Goal: Information Seeking & Learning: Learn about a topic

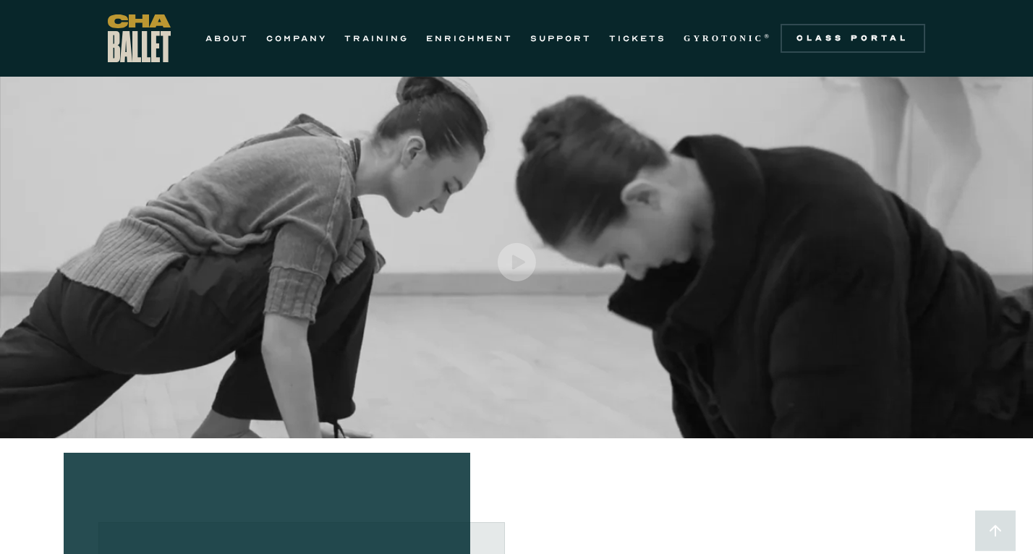
scroll to position [46, 0]
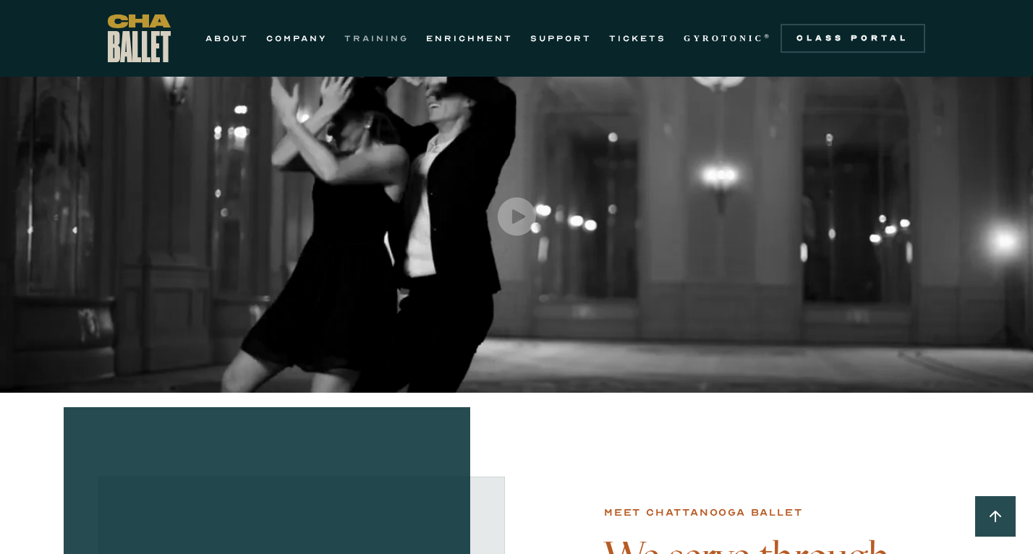
click at [380, 33] on link "TRAINING" at bounding box center [376, 38] width 64 height 17
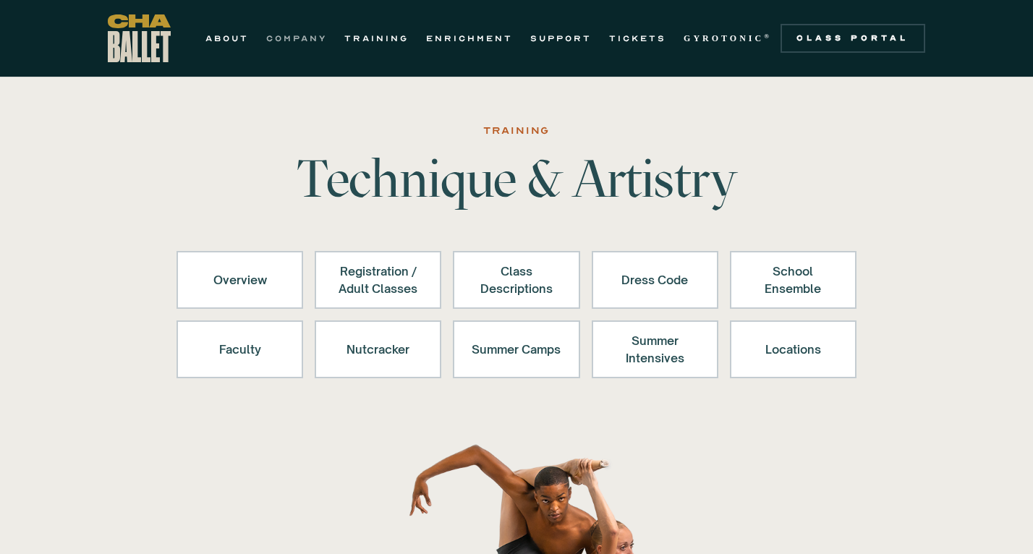
click at [300, 39] on link "COMPANY" at bounding box center [296, 38] width 61 height 17
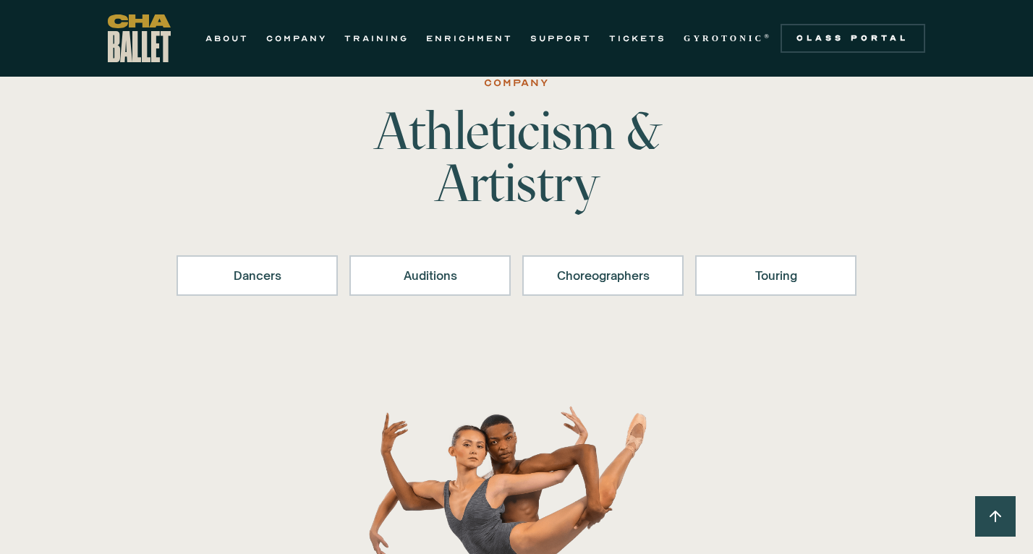
scroll to position [186, 0]
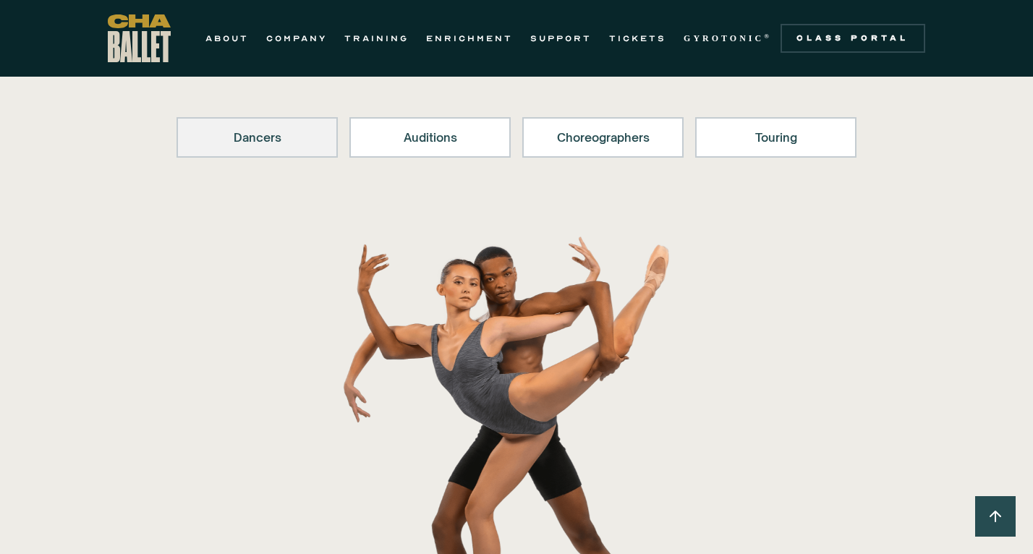
click at [284, 142] on div "Dancers" at bounding box center [257, 137] width 124 height 17
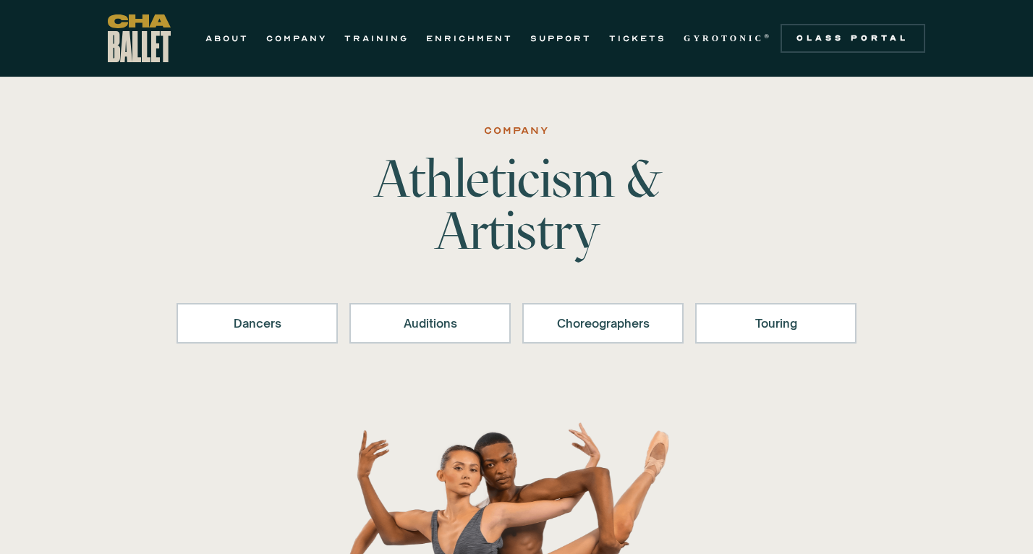
click at [216, 171] on div "Company Athleticism & Artistry Dancers Auditions Choreographers Touring" at bounding box center [516, 489] width 1033 height 736
click at [232, 41] on link "ABOUT" at bounding box center [226, 38] width 43 height 17
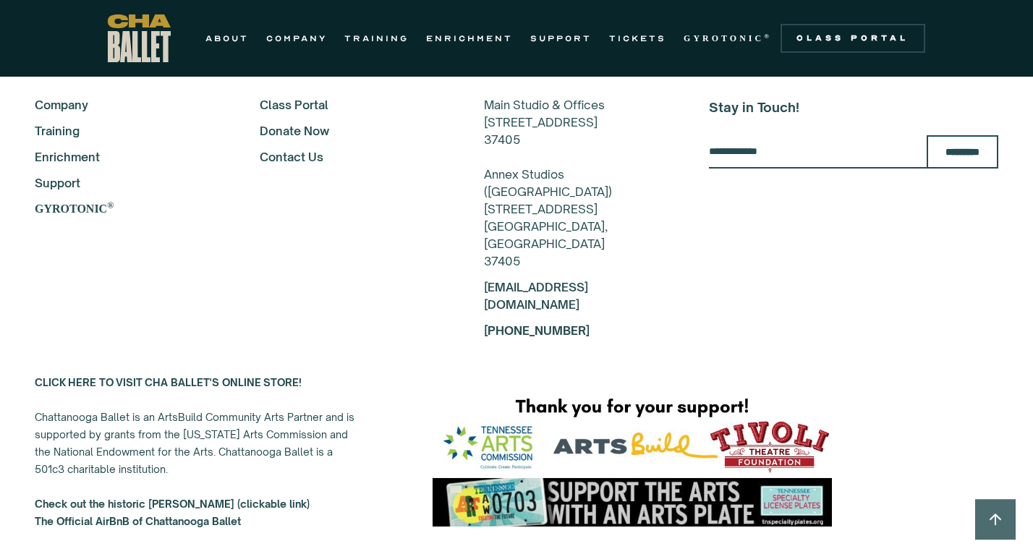
scroll to position [3590, 0]
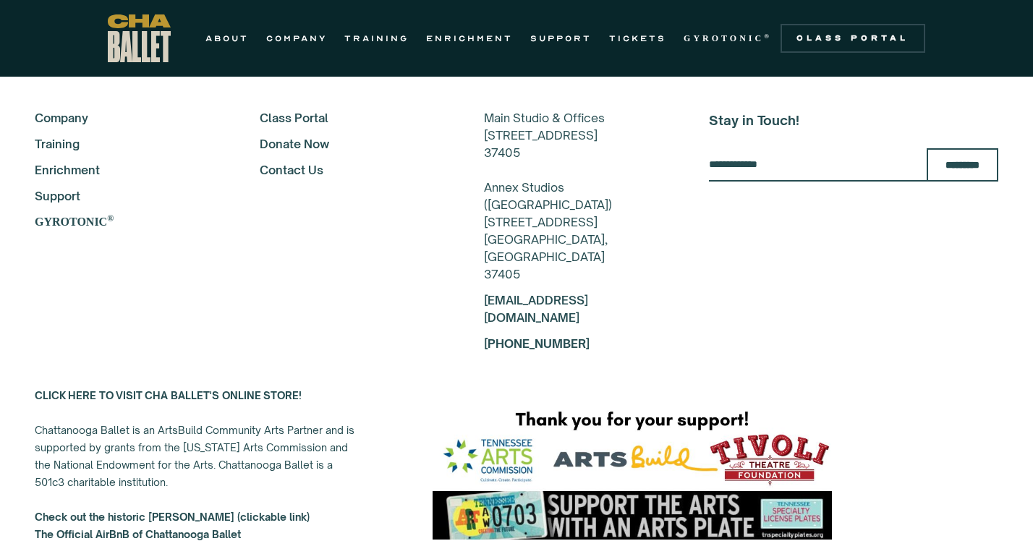
drag, startPoint x: 592, startPoint y: 135, endPoint x: 575, endPoint y: 151, distance: 23.0
click at [575, 151] on div "Main Studio & Offices 817-B N Market St Chattanooga, TN 37405 Annex Studios (Ea…" at bounding box center [577, 196] width 186 height 174
copy div "[GEOGRAPHIC_DATA], [GEOGRAPHIC_DATA]"
drag, startPoint x: 490, startPoint y: 256, endPoint x: 606, endPoint y: 258, distance: 115.8
click at [606, 258] on div "Main Studio & Offices 817-B N Market St Chattanooga, TN 37405 Annex Studios (Ea…" at bounding box center [577, 196] width 186 height 174
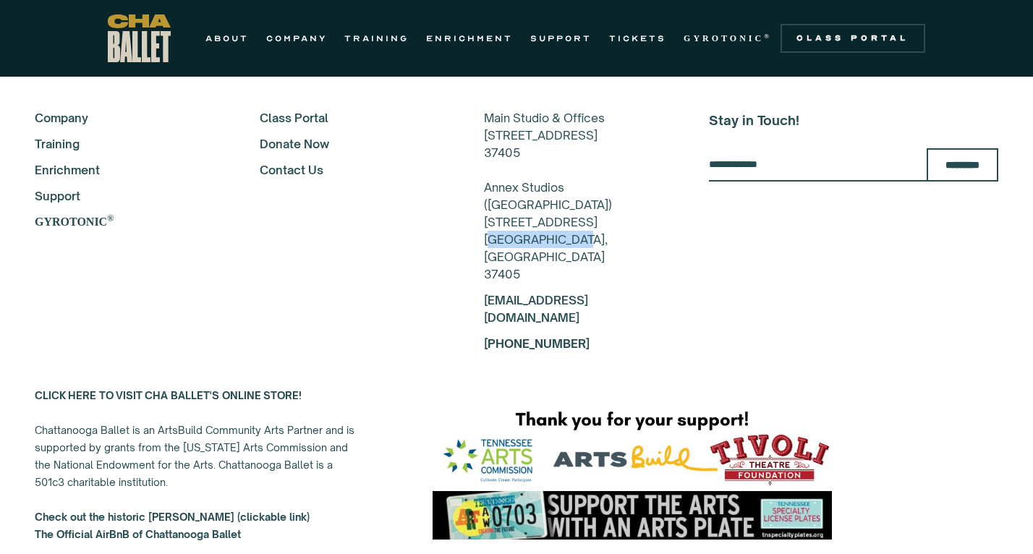
click at [606, 258] on div "Main Studio & Offices 817-B N Market St Chattanooga, TN 37405 Annex Studios (Ea…" at bounding box center [577, 196] width 186 height 174
click at [571, 256] on div "Main Studio & Offices 817-B N Market St Chattanooga, TN 37405 Annex Studios (Ea…" at bounding box center [577, 196] width 186 height 174
copy div "[GEOGRAPHIC_DATA], [GEOGRAPHIC_DATA]"
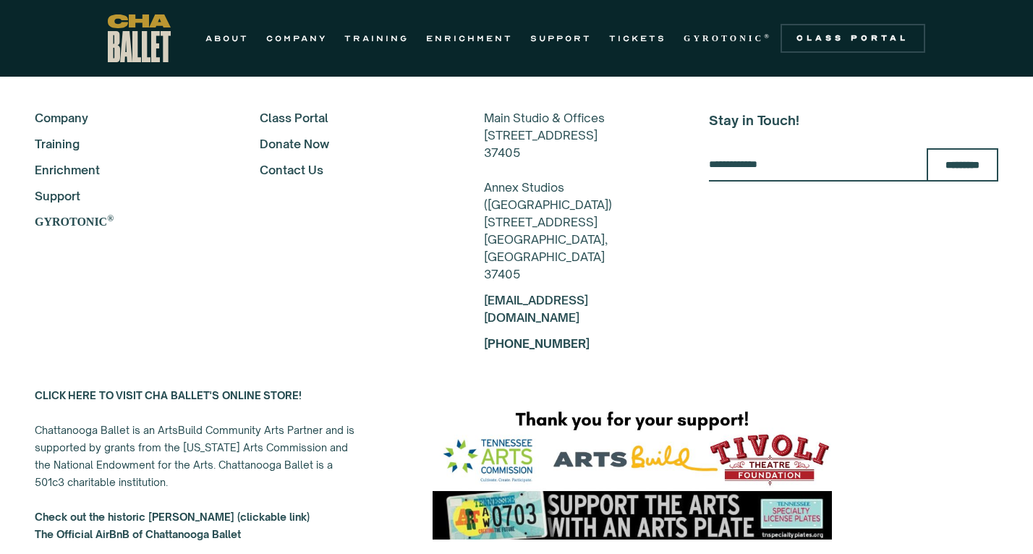
click at [730, 3] on div "ABOUT COMPANY TRAINING ENRICHMENT SUPPORT TICKETS GYROTONIC ® Information Style…" at bounding box center [516, 38] width 1033 height 77
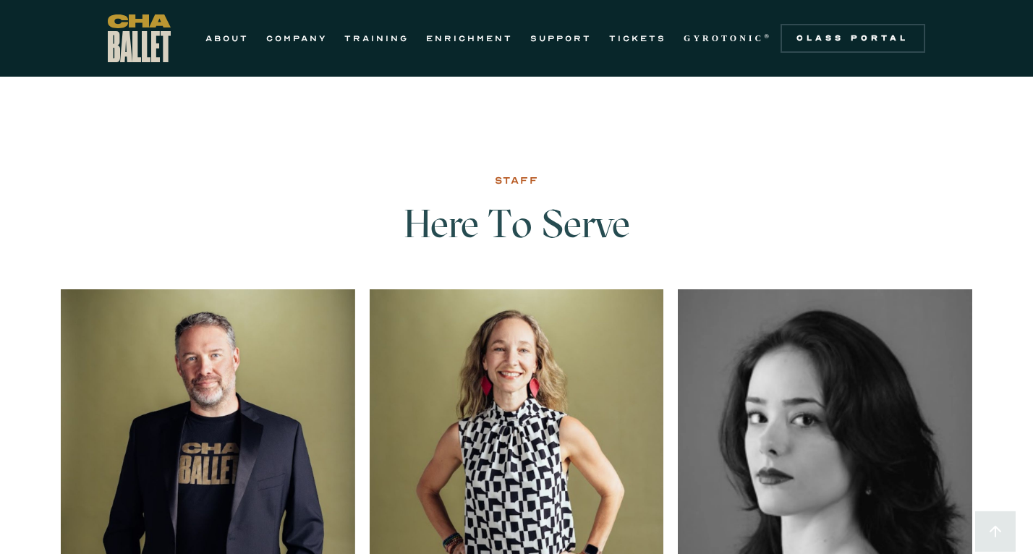
scroll to position [2277, 0]
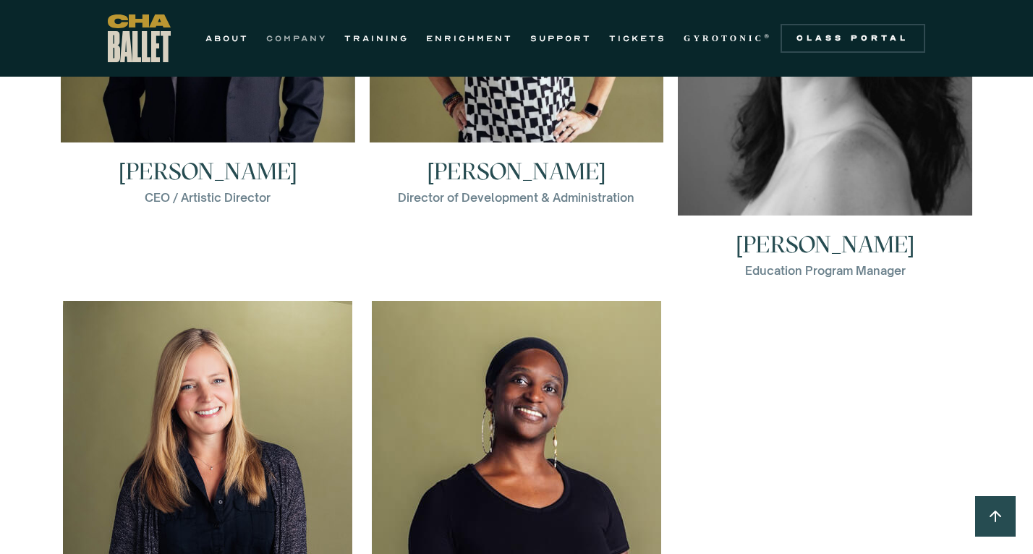
click at [319, 41] on link "COMPANY" at bounding box center [296, 38] width 61 height 17
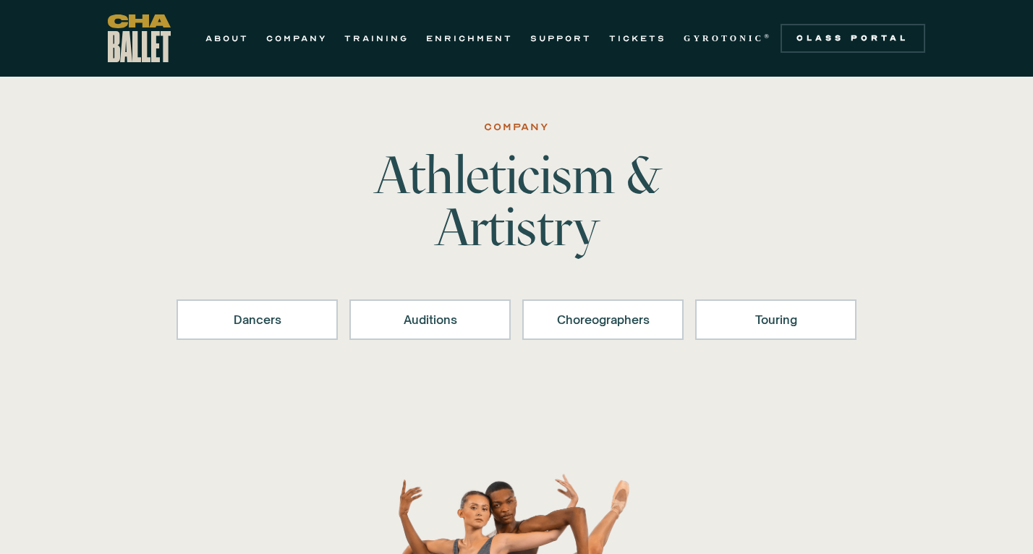
scroll to position [4, 0]
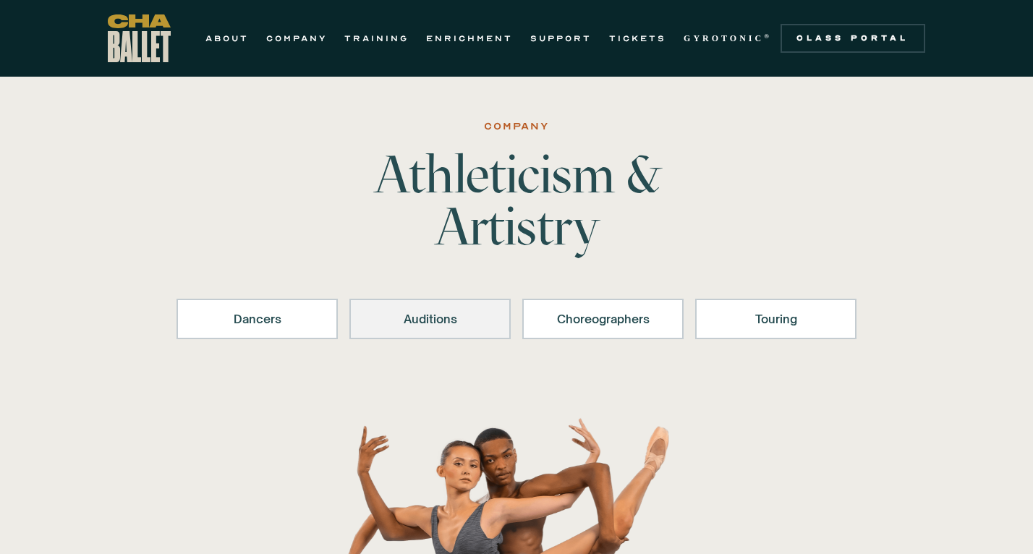
click at [444, 337] on link "Auditions" at bounding box center [429, 319] width 161 height 41
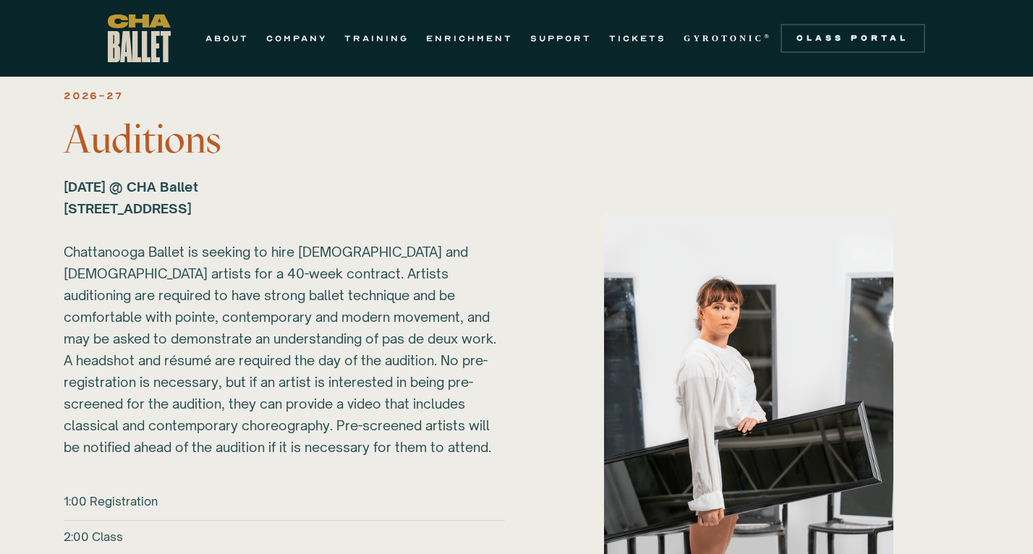
scroll to position [1763, 0]
